Goal: Information Seeking & Learning: Learn about a topic

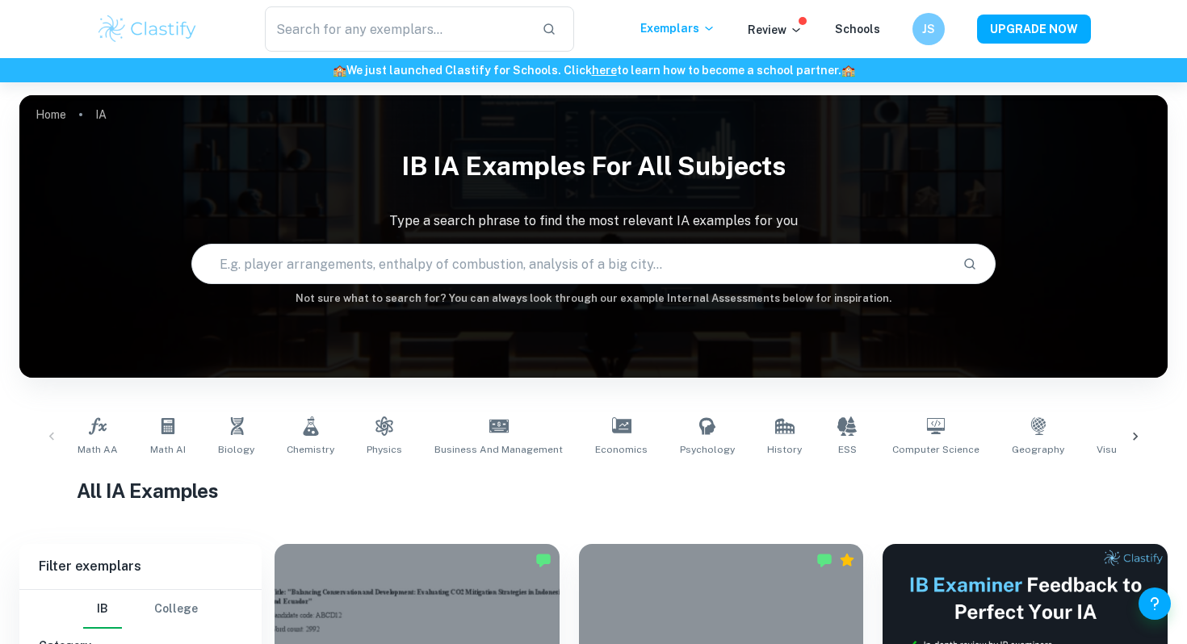
click at [405, 266] on input "text" at bounding box center [570, 263] width 757 height 45
paste input "How does varying the grade(HB, 2B, 4B, 6B, 8B) of graphite pencil affect their …"
type input "How does varying the grade(HB, 2B, 4B, 6B, 8B) of graphite pencil affect their …"
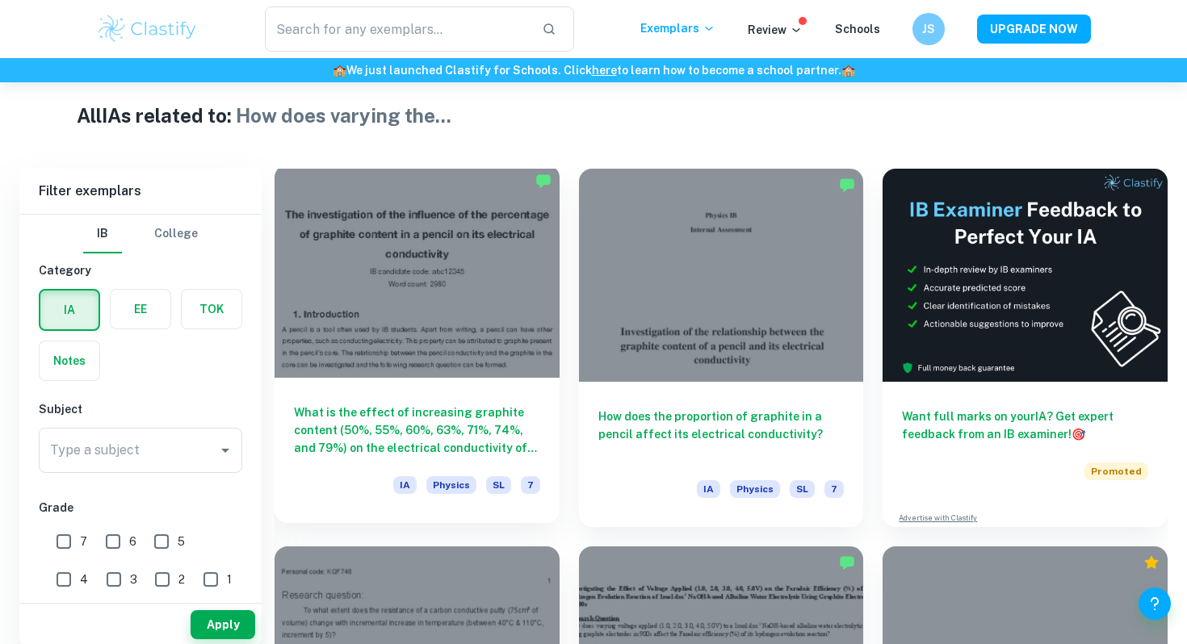
scroll to position [367, 0]
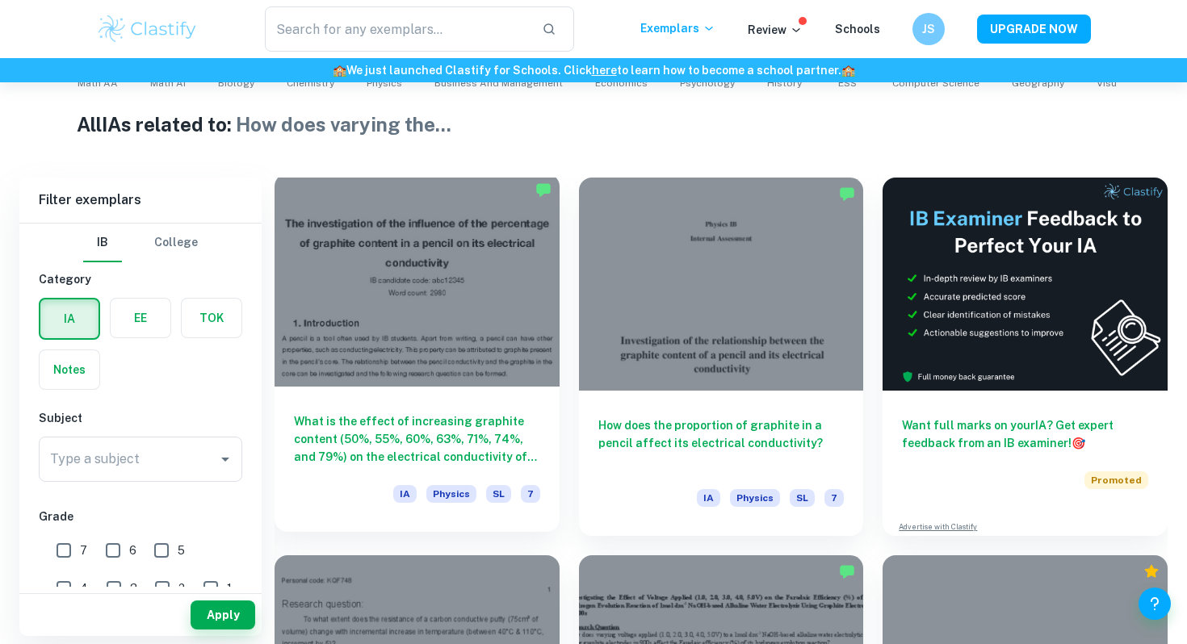
click at [442, 316] on div at bounding box center [417, 280] width 285 height 213
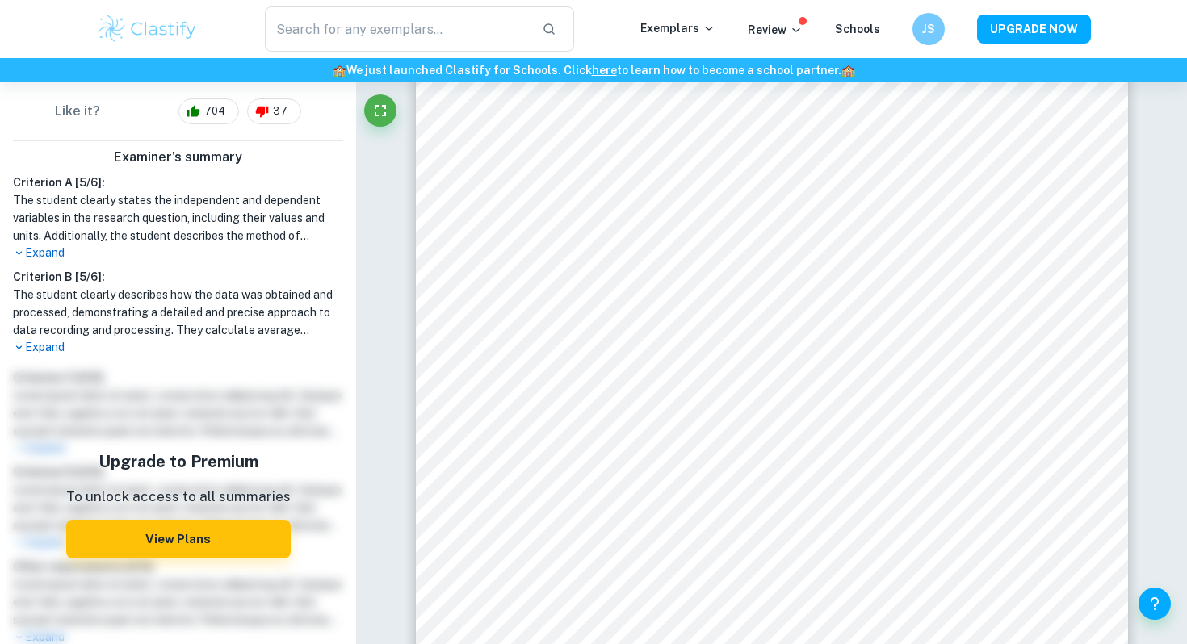
scroll to position [486, 0]
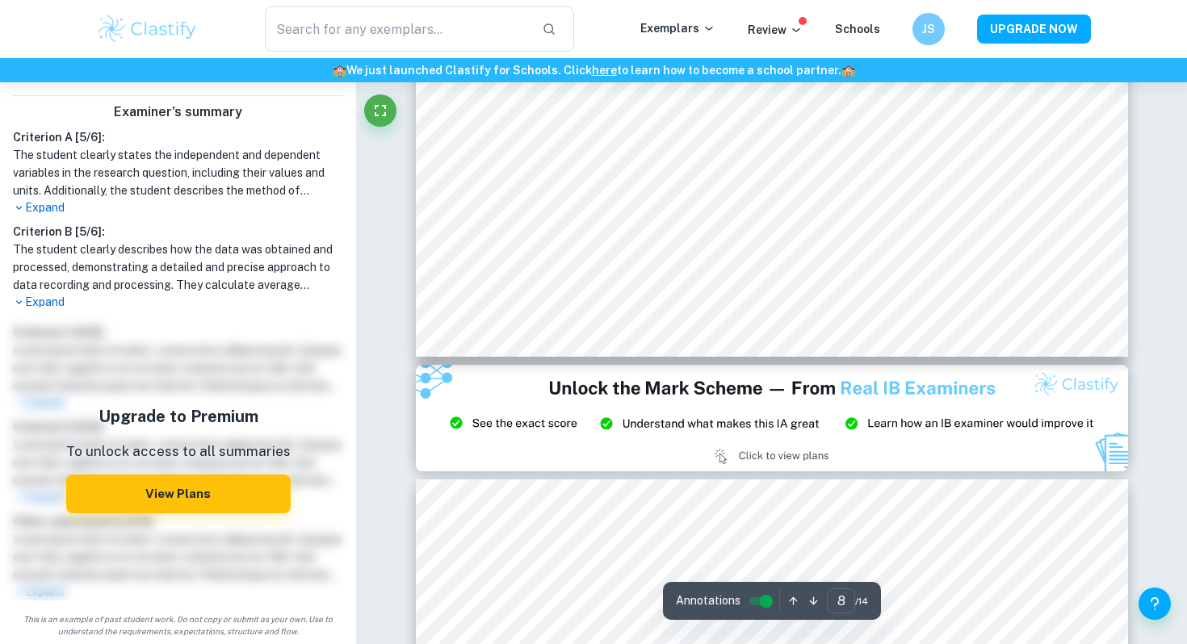
type input "9"
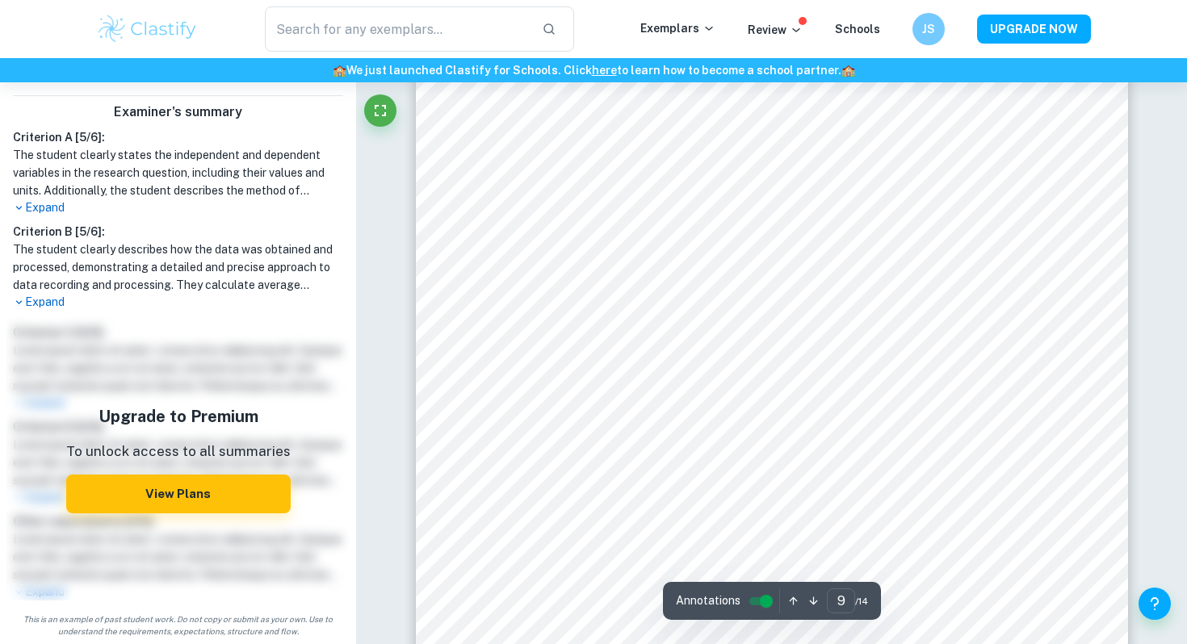
scroll to position [8595, 0]
